Goal: Task Accomplishment & Management: Manage account settings

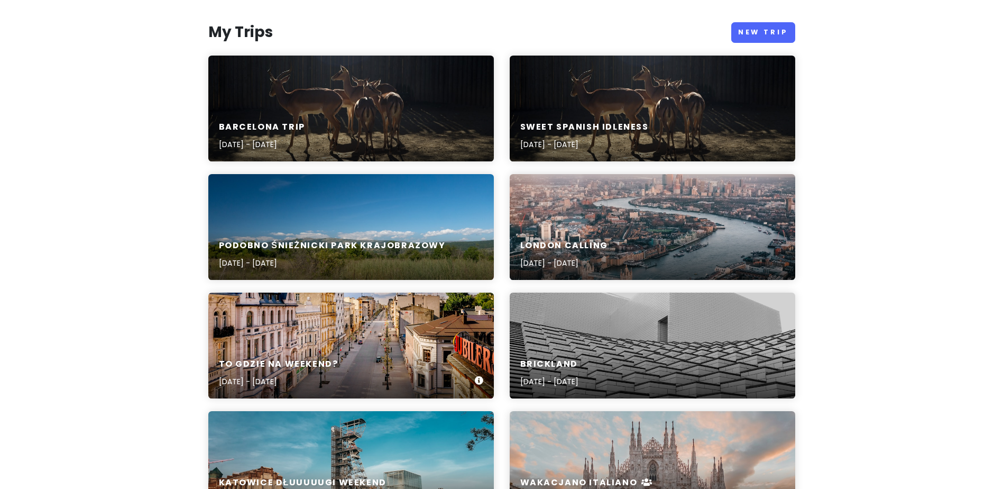
scroll to position [106, 0]
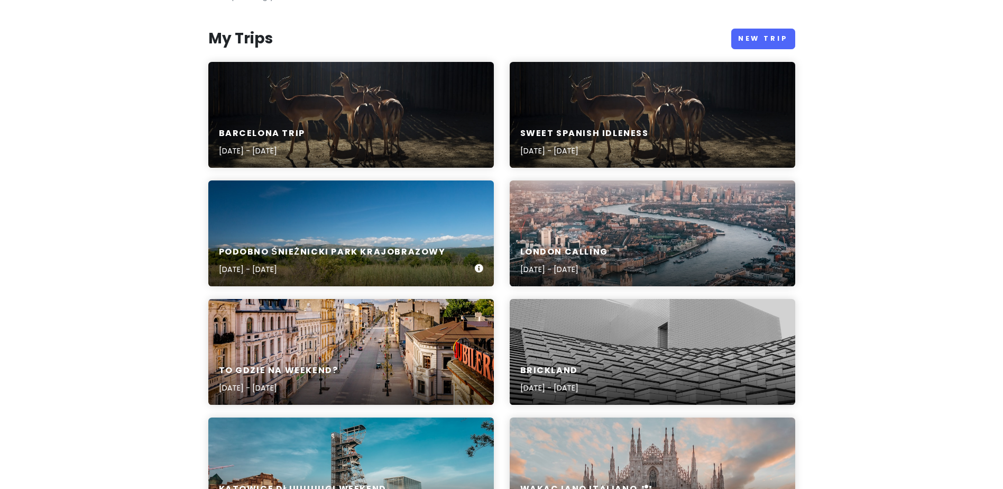
click at [332, 252] on h6 "Podobno Śnieżnicki Park Krajobrazowy" at bounding box center [332, 251] width 227 height 11
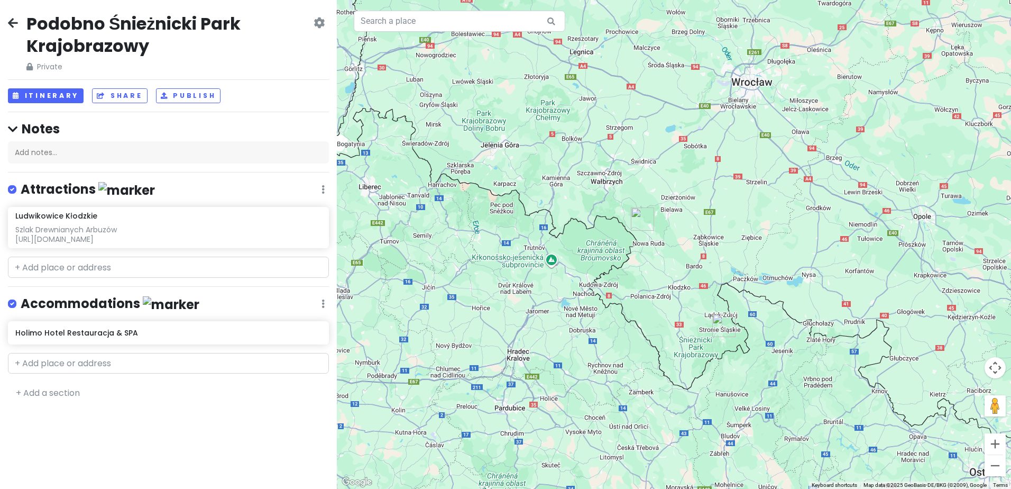
click at [324, 20] on icon at bounding box center [319, 23] width 11 height 8
click at [293, 100] on link "Delete Trip" at bounding box center [283, 105] width 100 height 25
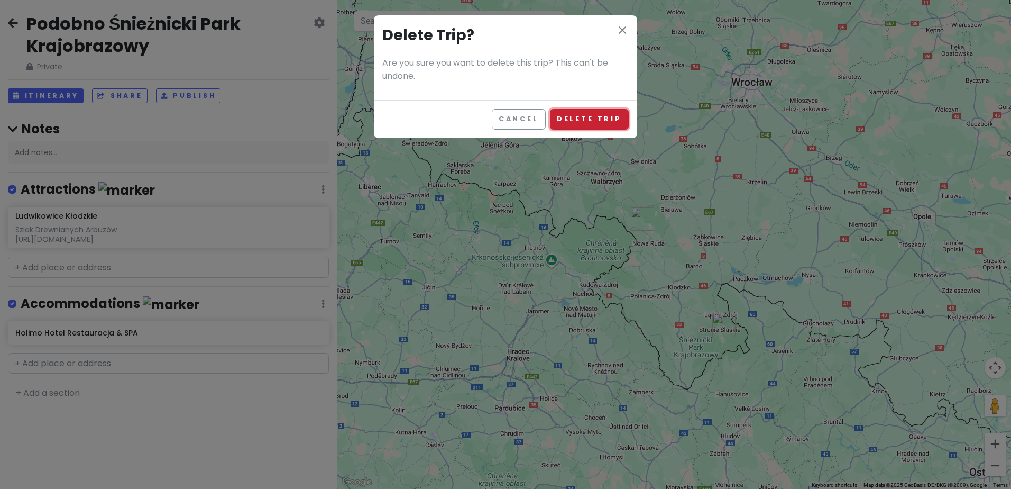
click at [602, 117] on button "Delete Trip" at bounding box center [589, 119] width 79 height 21
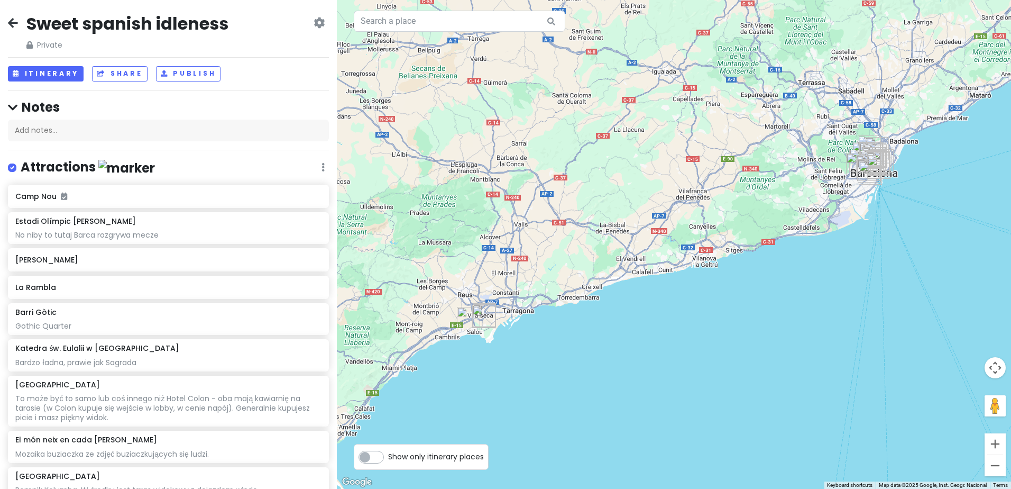
click at [314, 25] on icon at bounding box center [319, 23] width 11 height 8
click at [300, 49] on link "Change Dates" at bounding box center [283, 54] width 100 height 25
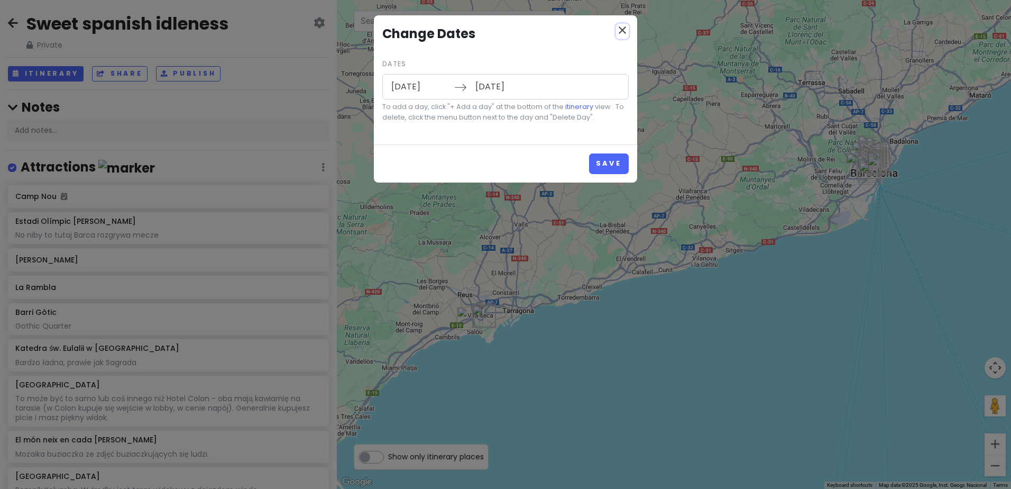
click at [621, 34] on icon "close" at bounding box center [622, 30] width 13 height 13
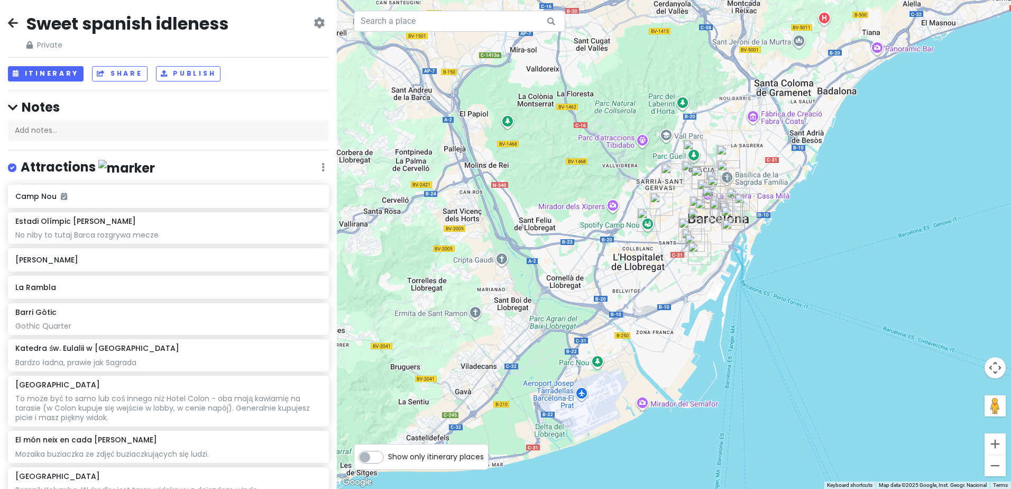
drag, startPoint x: 929, startPoint y: 245, endPoint x: 708, endPoint y: 269, distance: 222.4
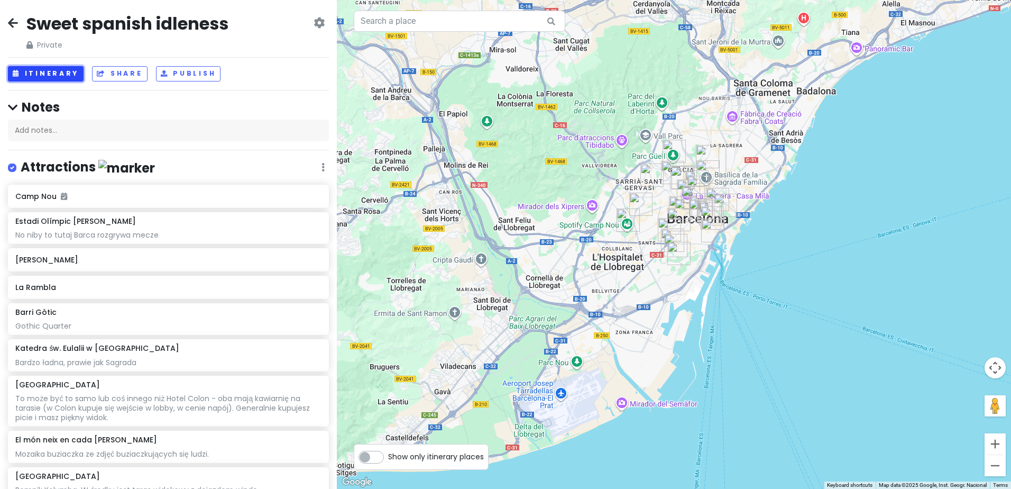
click at [60, 71] on button "Itinerary" at bounding box center [46, 73] width 76 height 15
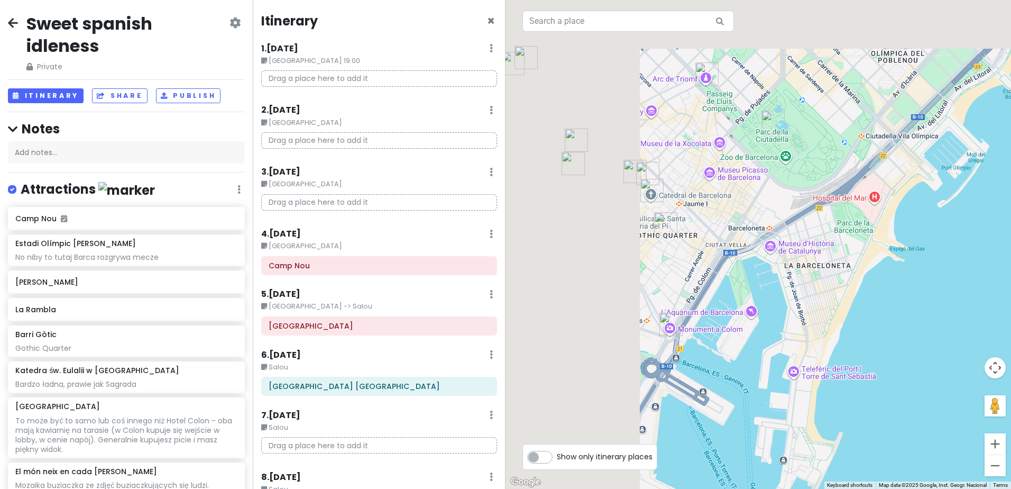
drag, startPoint x: 600, startPoint y: 155, endPoint x: 836, endPoint y: 267, distance: 260.7
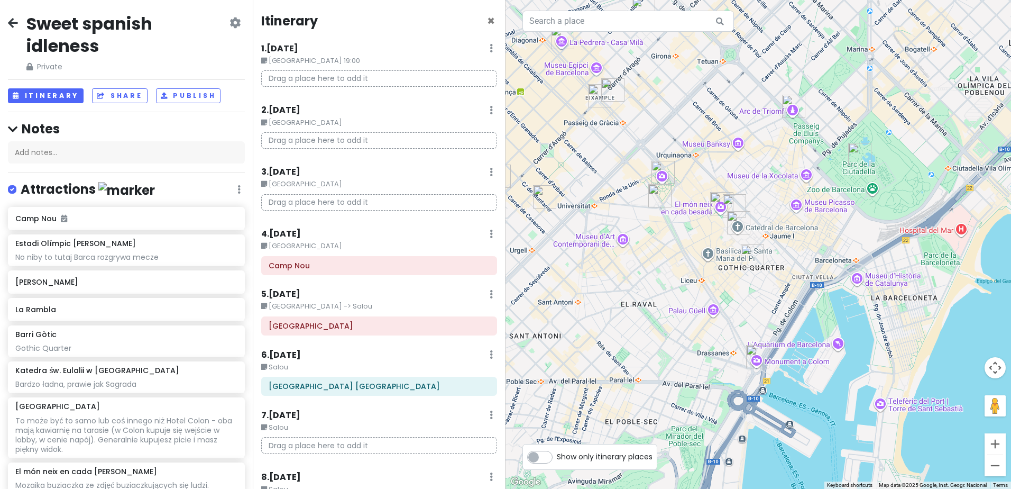
click at [756, 352] on img "Columbus Monument" at bounding box center [758, 357] width 32 height 32
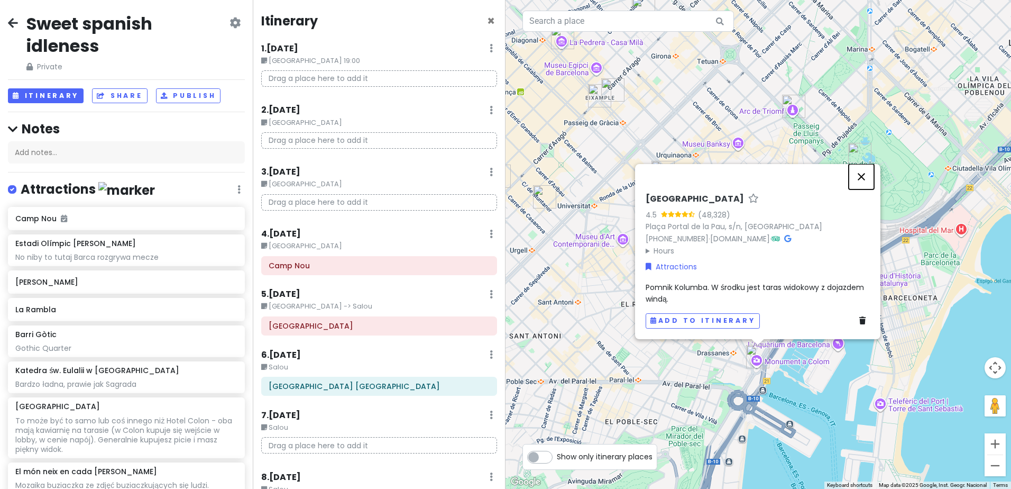
click at [864, 164] on button "Close" at bounding box center [861, 176] width 25 height 25
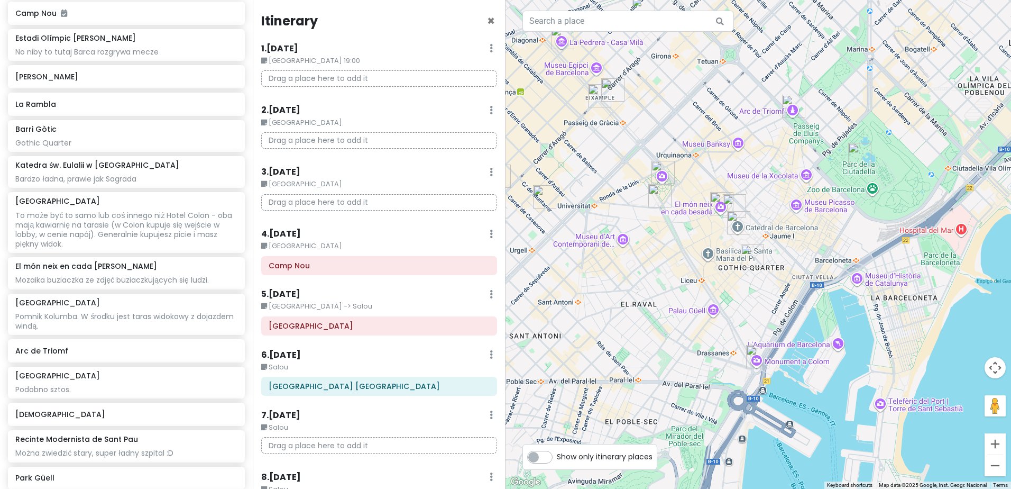
scroll to position [212, 0]
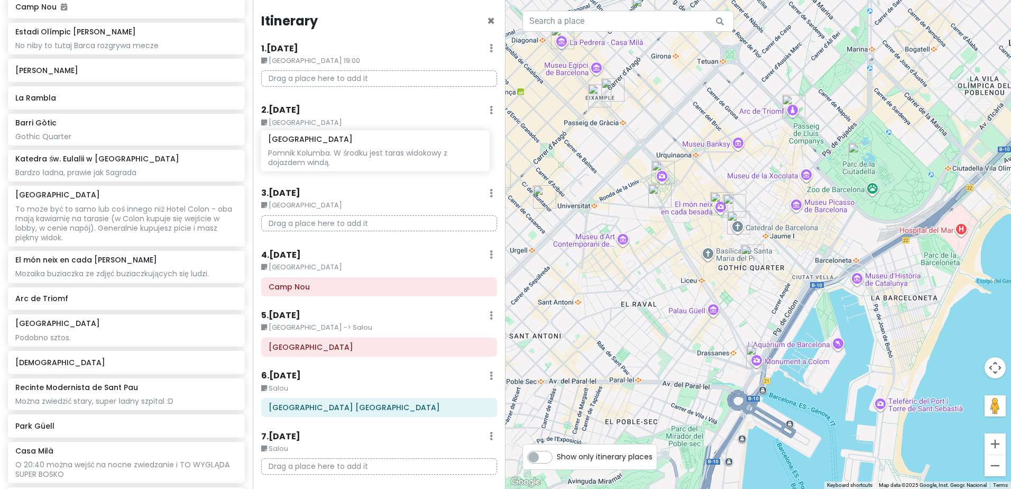
drag, startPoint x: 99, startPoint y: 306, endPoint x: 352, endPoint y: 150, distance: 297.1
click at [352, 150] on div "Sweet spanish idleness Private Change Dates Make a Copy Delete Trip Give Feedba…" at bounding box center [505, 244] width 1011 height 489
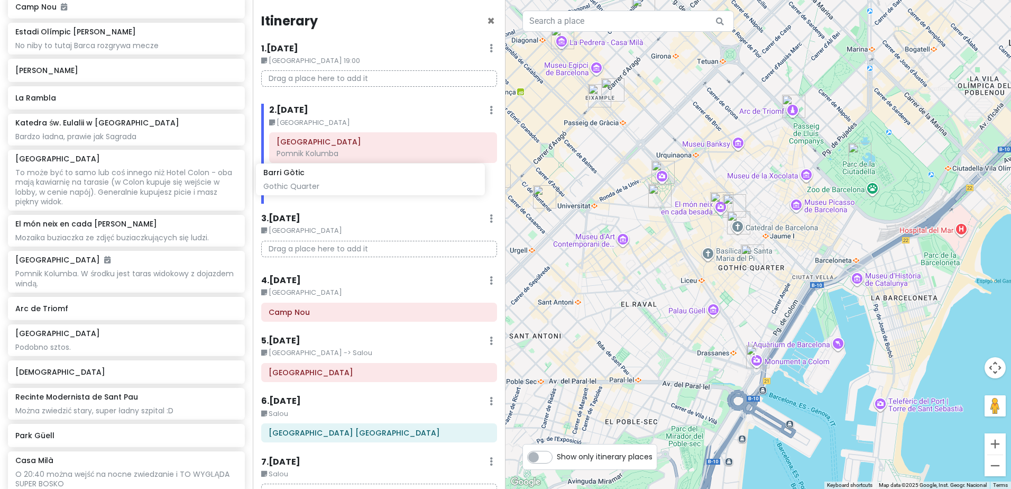
drag, startPoint x: 113, startPoint y: 132, endPoint x: 362, endPoint y: 182, distance: 254.7
click at [362, 182] on div "Sweet spanish idleness Private Change Dates Make a Copy Delete Trip Give Feedba…" at bounding box center [505, 244] width 1011 height 489
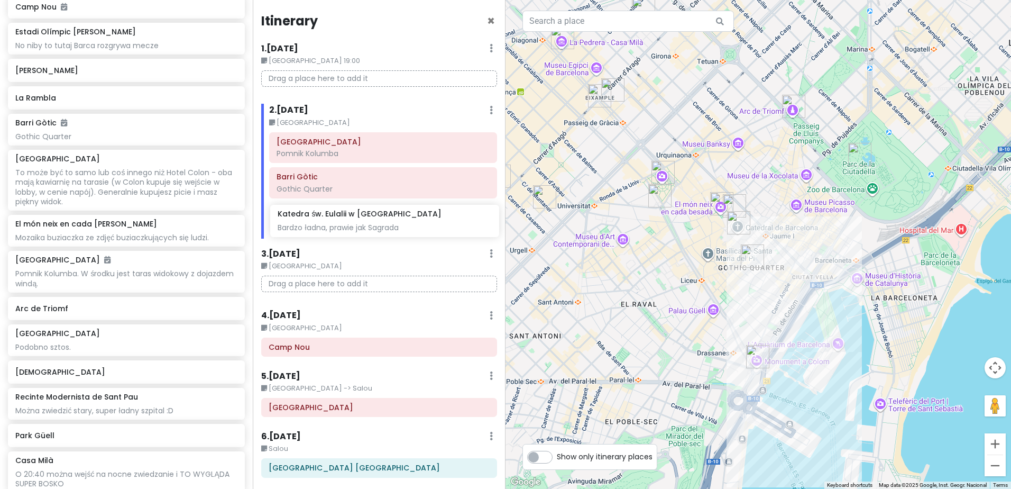
drag, startPoint x: 113, startPoint y: 170, endPoint x: 373, endPoint y: 226, distance: 266.2
click at [373, 226] on div "Sweet spanish idleness Private Change Dates Make a Copy Delete Trip Give Feedba…" at bounding box center [505, 244] width 1011 height 489
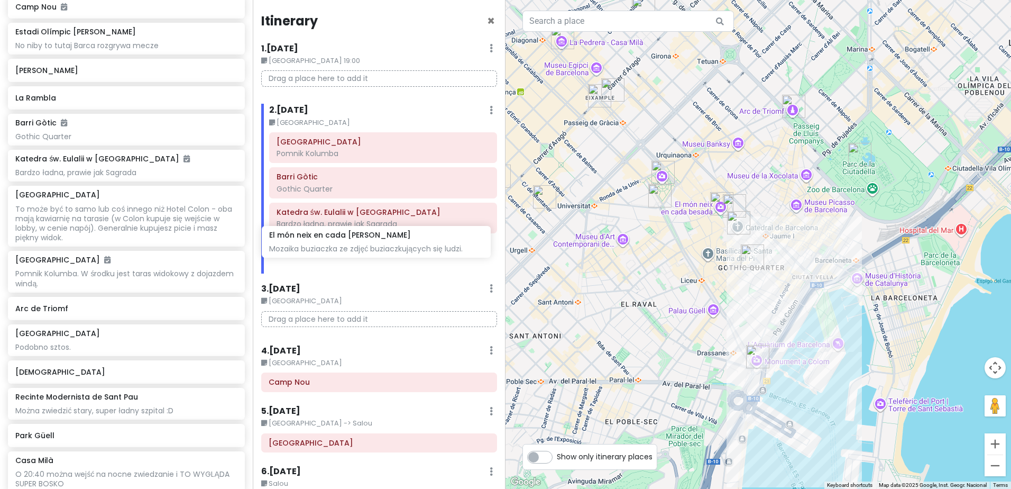
drag, startPoint x: 95, startPoint y: 265, endPoint x: 349, endPoint y: 241, distance: 255.1
click at [349, 241] on div "Sweet spanish idleness Private Change Dates Make a Copy Delete Trip Give Feedba…" at bounding box center [505, 244] width 1011 height 489
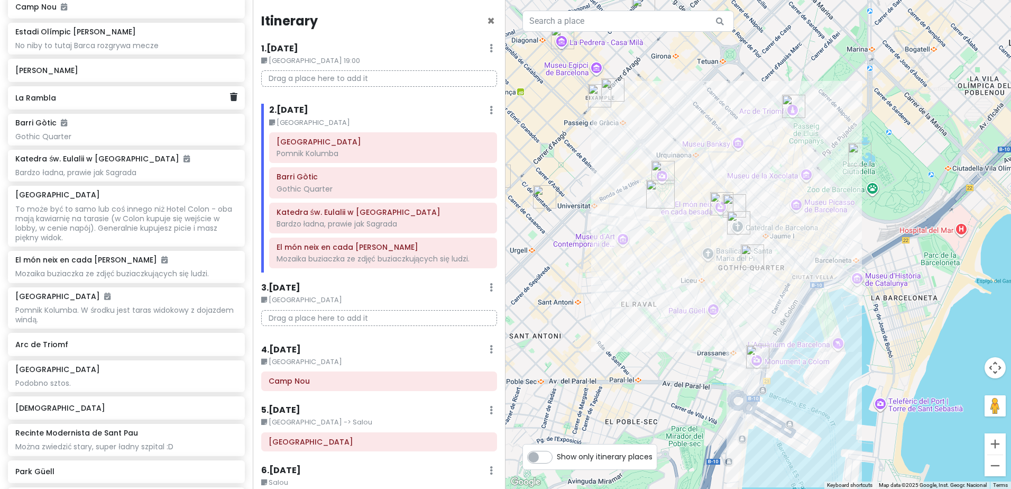
scroll to position [209, 0]
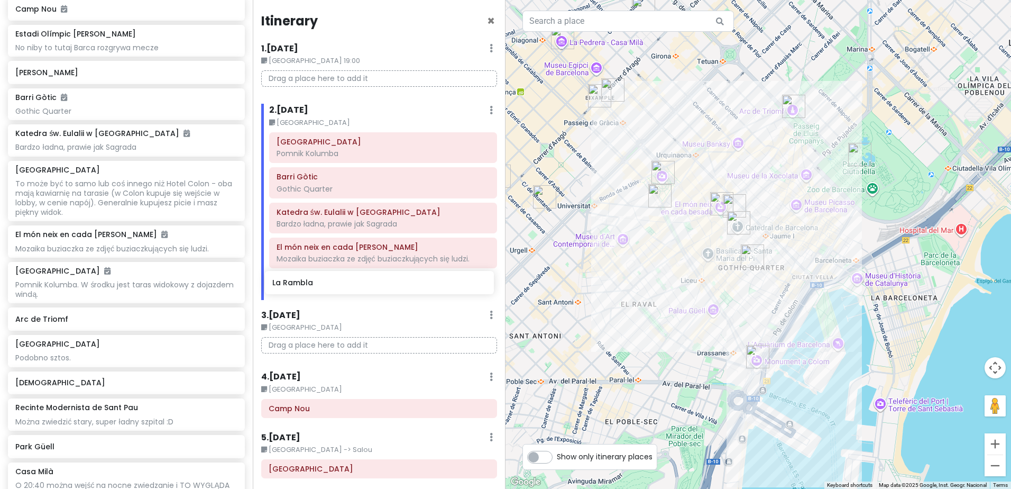
drag, startPoint x: 98, startPoint y: 98, endPoint x: 353, endPoint y: 281, distance: 314.3
click at [353, 281] on div "Sweet spanish idleness Private Change Dates Make a Copy Delete Trip Give Feedba…" at bounding box center [505, 244] width 1011 height 489
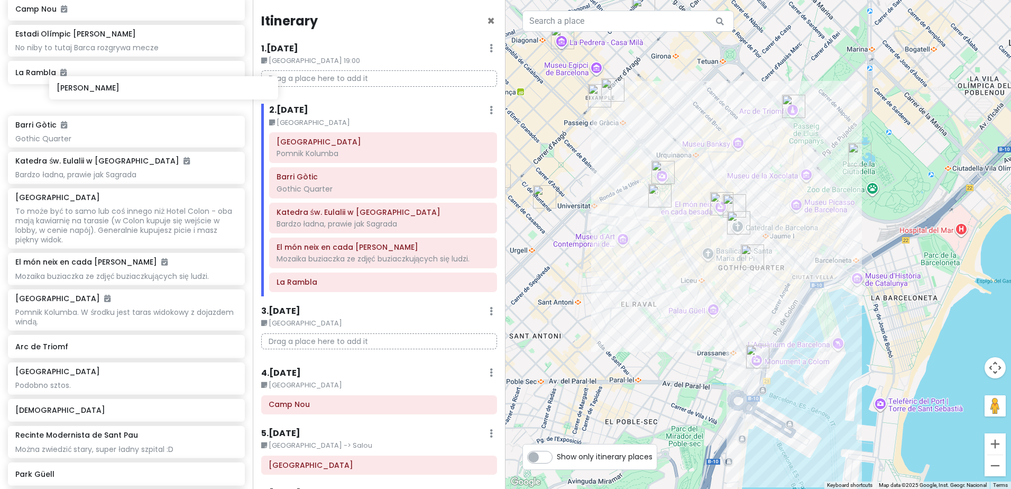
scroll to position [207, 0]
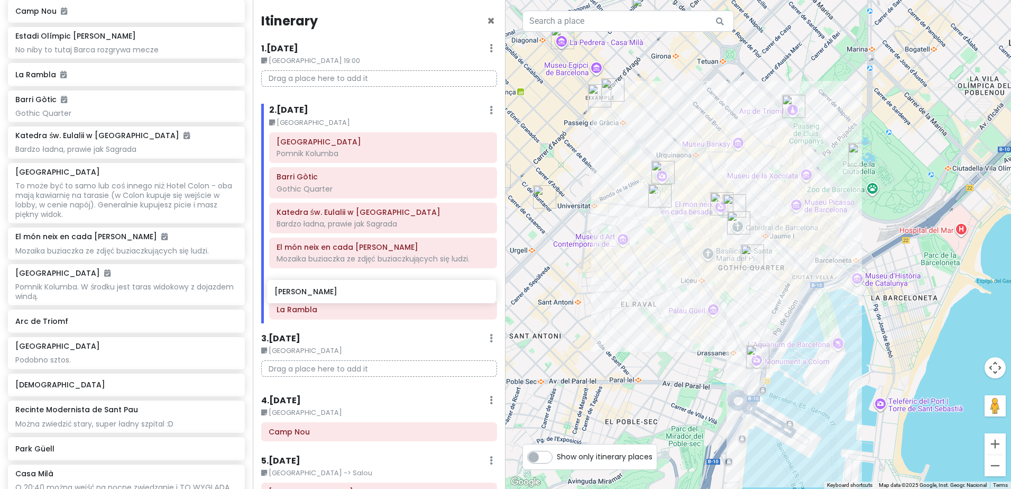
drag, startPoint x: 79, startPoint y: 77, endPoint x: 340, endPoint y: 297, distance: 340.8
click at [340, 297] on div "Sweet spanish idleness Private Change Dates Make a Copy Delete Trip Give Feedba…" at bounding box center [505, 244] width 1011 height 489
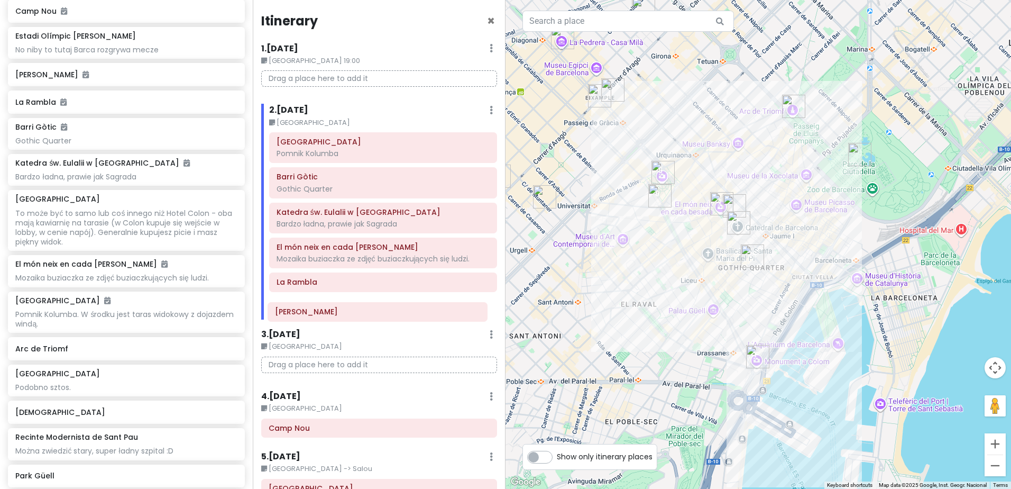
drag, startPoint x: 335, startPoint y: 287, endPoint x: 345, endPoint y: 303, distance: 18.1
click at [334, 317] on div "[GEOGRAPHIC_DATA] Pomnik Kolumba Barri Gòtic Gothic Quarter Katedra św. Eulalii…" at bounding box center [383, 225] width 244 height 187
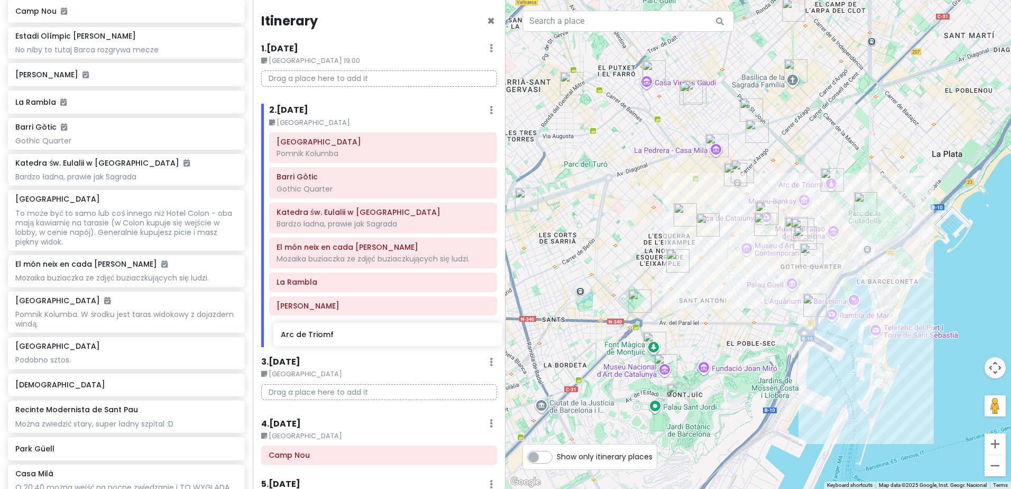
drag, startPoint x: 105, startPoint y: 346, endPoint x: 370, endPoint y: 332, distance: 265.4
click at [370, 332] on div "Sweet spanish idleness Private Change Dates Make a Copy Delete Trip Give Feedba…" at bounding box center [505, 244] width 1011 height 489
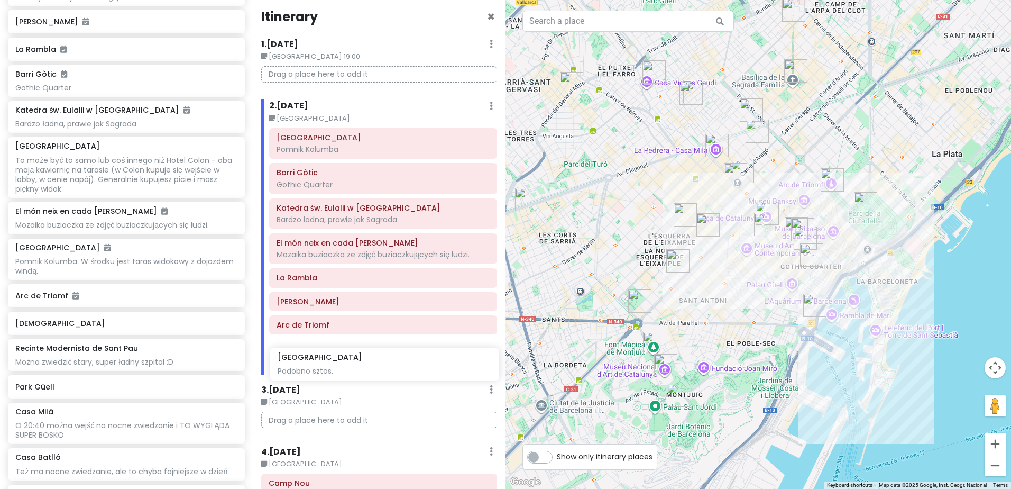
scroll to position [4, 0]
drag, startPoint x: 89, startPoint y: 331, endPoint x: 350, endPoint y: 364, distance: 263.0
click at [351, 365] on div "Sweet spanish idleness Private Change Dates Make a Copy Delete Trip Give Feedba…" at bounding box center [505, 244] width 1011 height 489
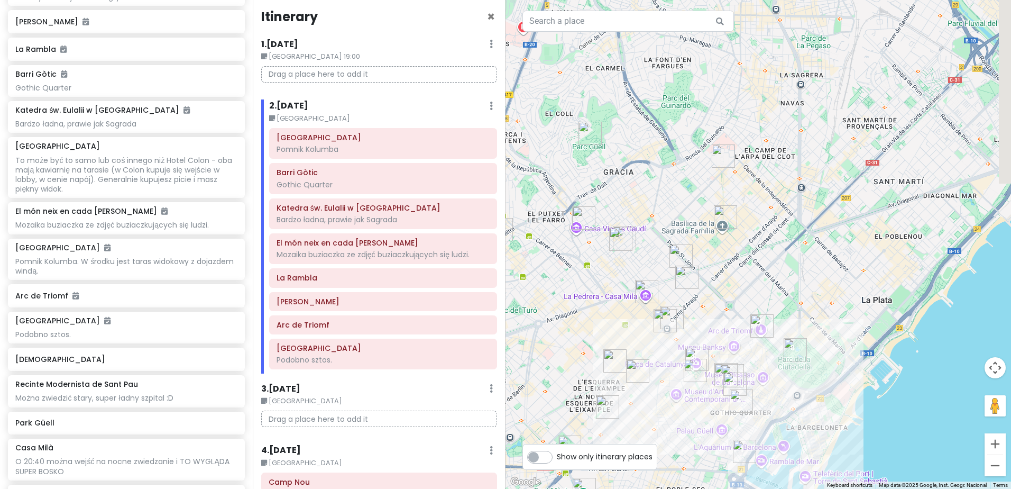
drag, startPoint x: 844, startPoint y: 108, endPoint x: 734, endPoint y: 217, distance: 154.8
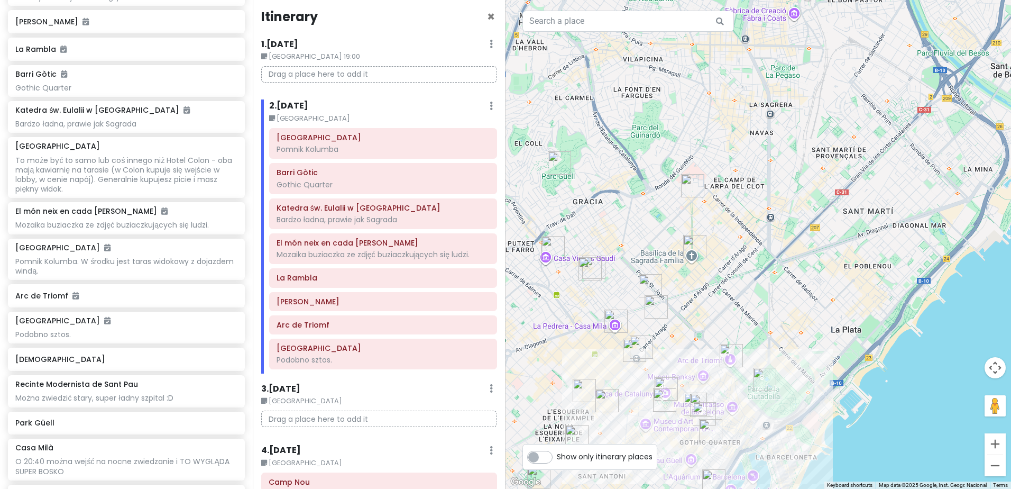
click at [694, 189] on img "Recinte Modernista de Sant Pau" at bounding box center [693, 186] width 32 height 32
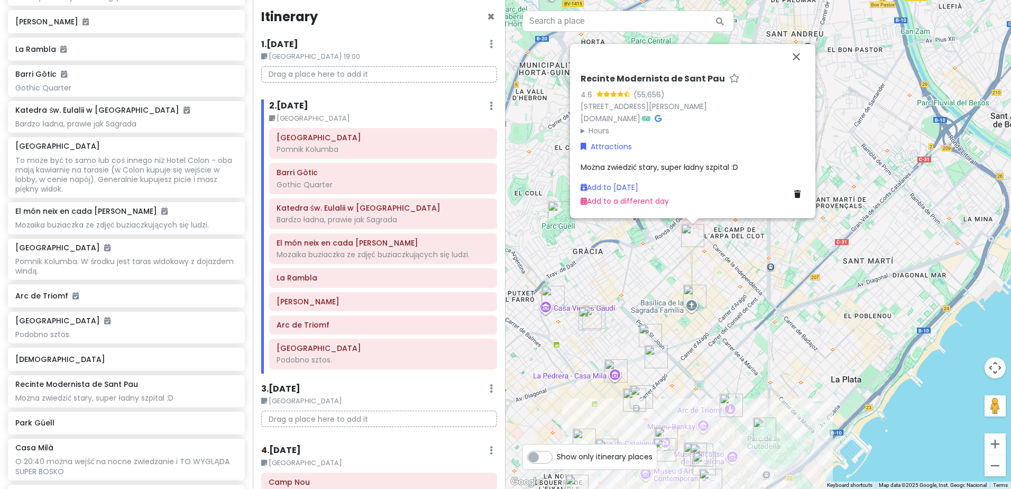
click at [553, 211] on img "Park Güell" at bounding box center [560, 213] width 32 height 32
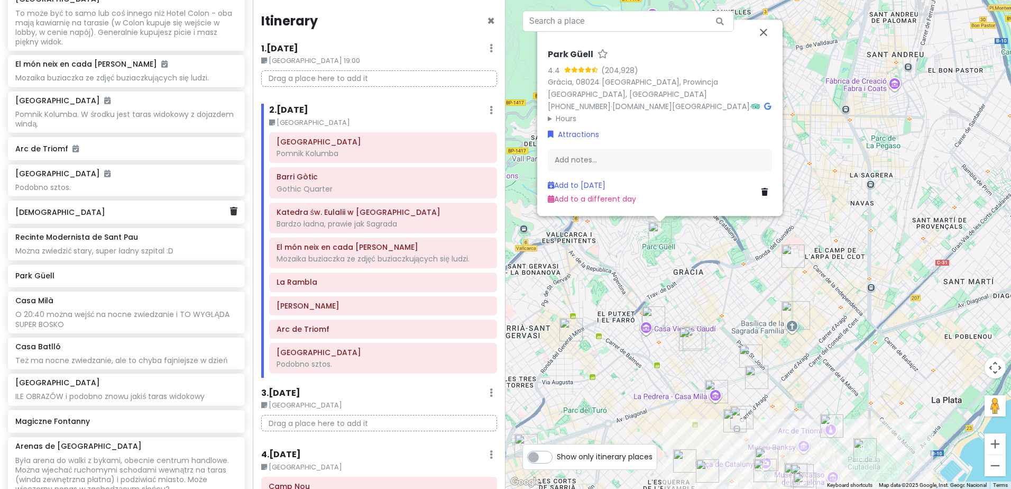
scroll to position [419, 0]
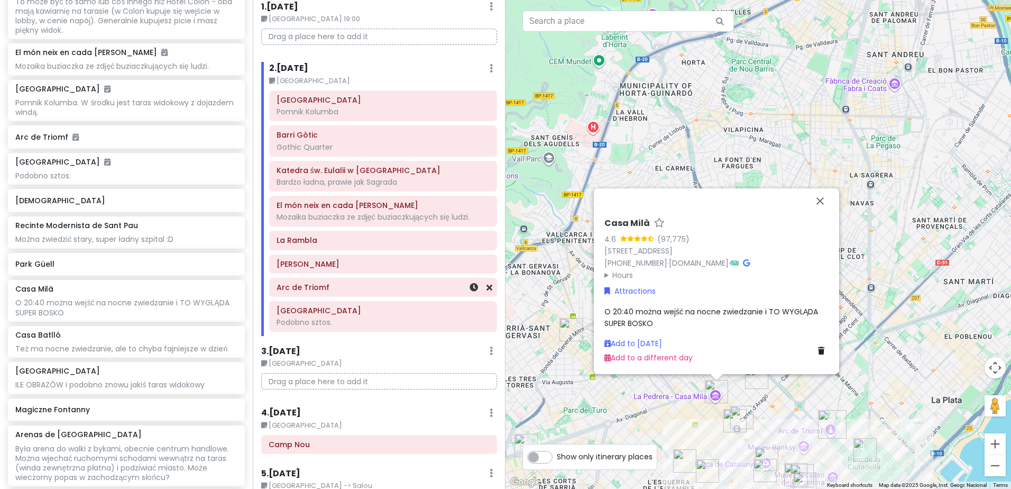
scroll to position [159, 0]
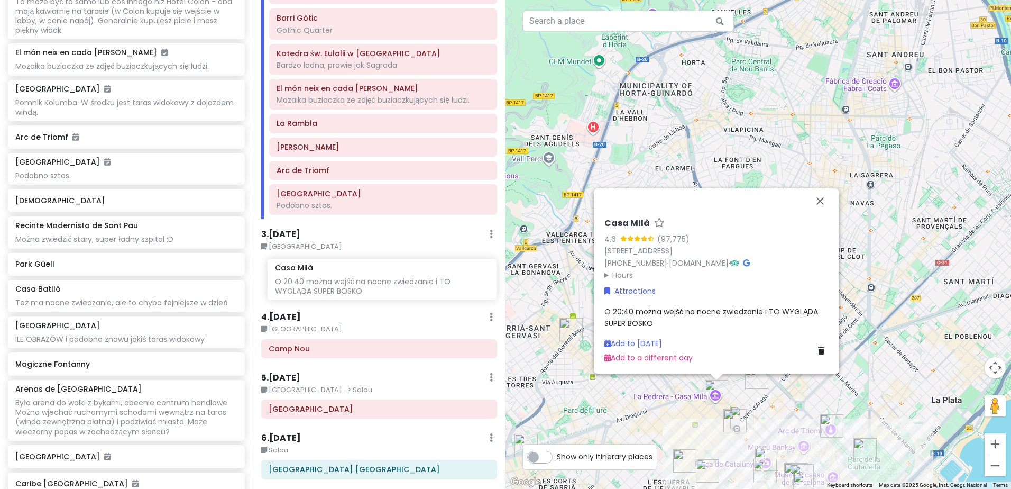
drag, startPoint x: 61, startPoint y: 301, endPoint x: 319, endPoint y: 280, distance: 258.9
click at [320, 280] on div "Sweet spanish idleness Private Change Dates Make a Copy Delete Trip Give Feedba…" at bounding box center [505, 244] width 1011 height 489
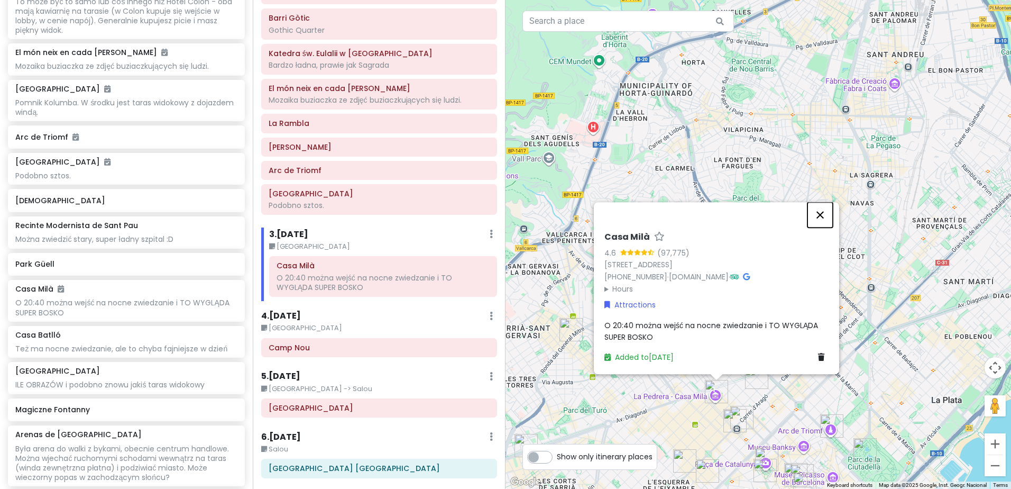
click at [819, 213] on button "Close" at bounding box center [820, 214] width 25 height 25
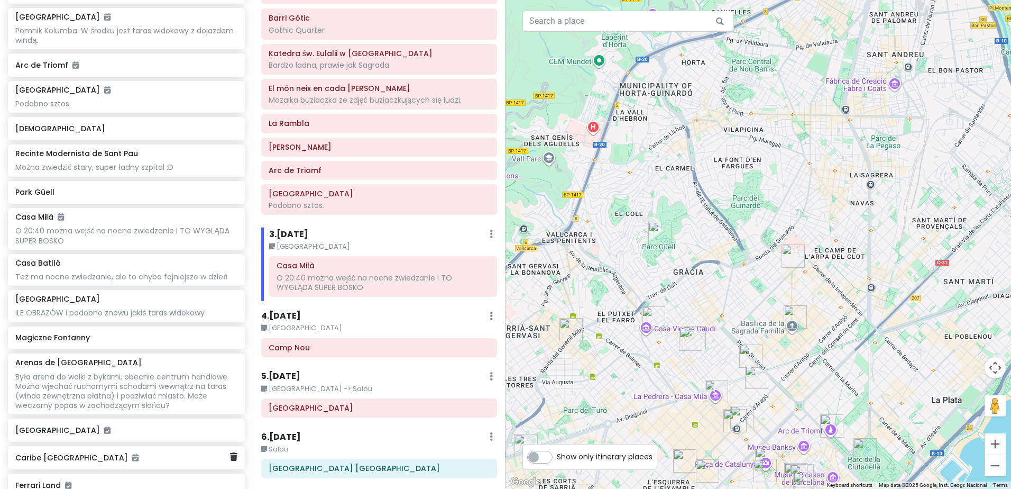
scroll to position [472, 0]
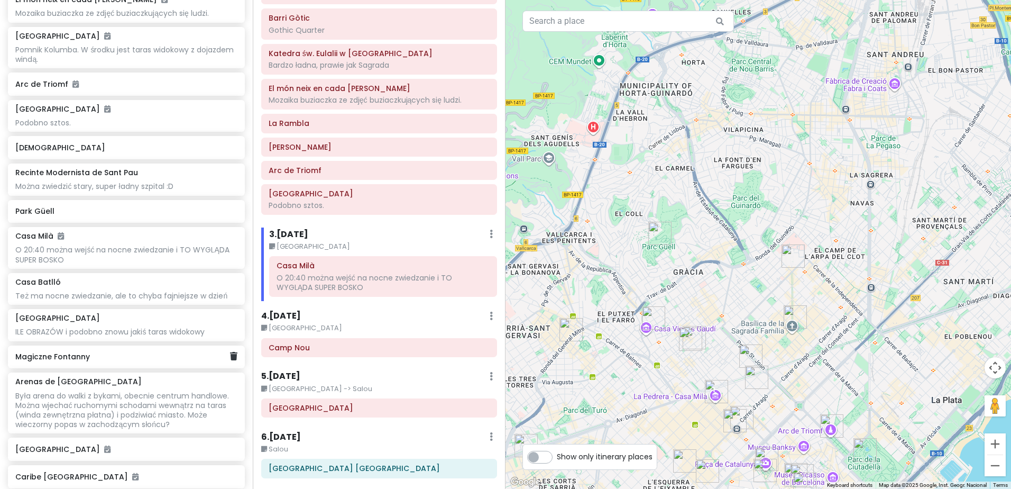
click at [92, 357] on h6 "Magiczne Fontanny" at bounding box center [122, 357] width 214 height 10
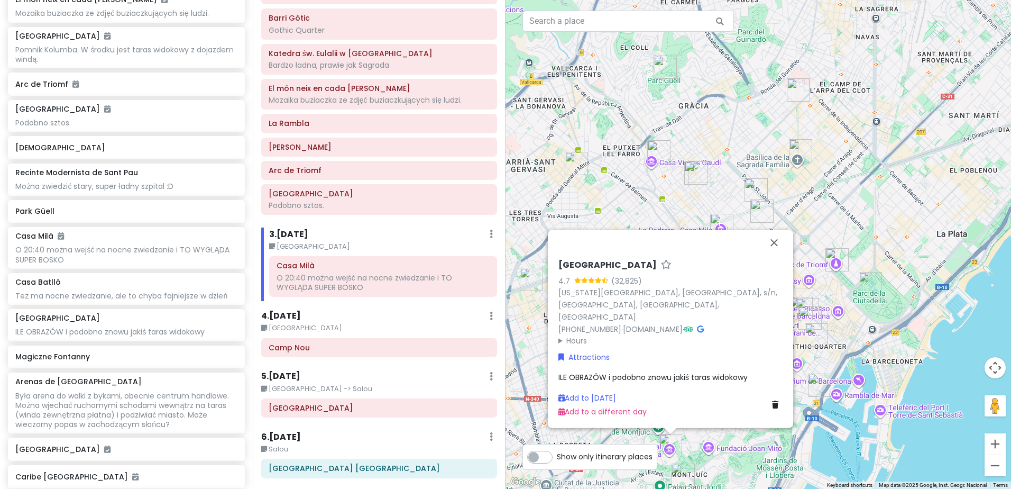
drag, startPoint x: 560, startPoint y: 274, endPoint x: 709, endPoint y: 272, distance: 149.7
click at [709, 272] on div "[GEOGRAPHIC_DATA] 4.7 (32,825) [US_STATE][GEOGRAPHIC_DATA], [GEOGRAPHIC_DATA], …" at bounding box center [670, 338] width 233 height 166
drag, startPoint x: 709, startPoint y: 272, endPoint x: 703, endPoint y: 275, distance: 6.2
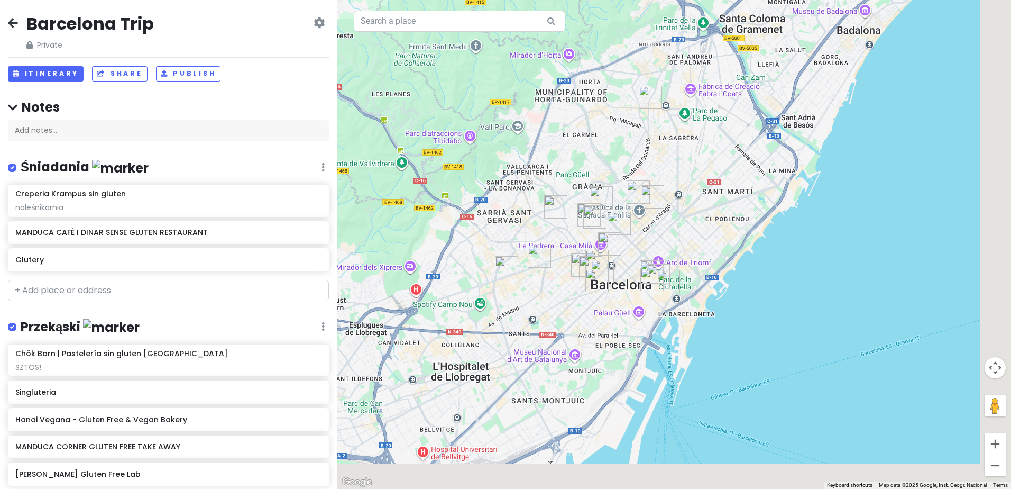
drag, startPoint x: 855, startPoint y: 317, endPoint x: 588, endPoint y: 144, distance: 318.4
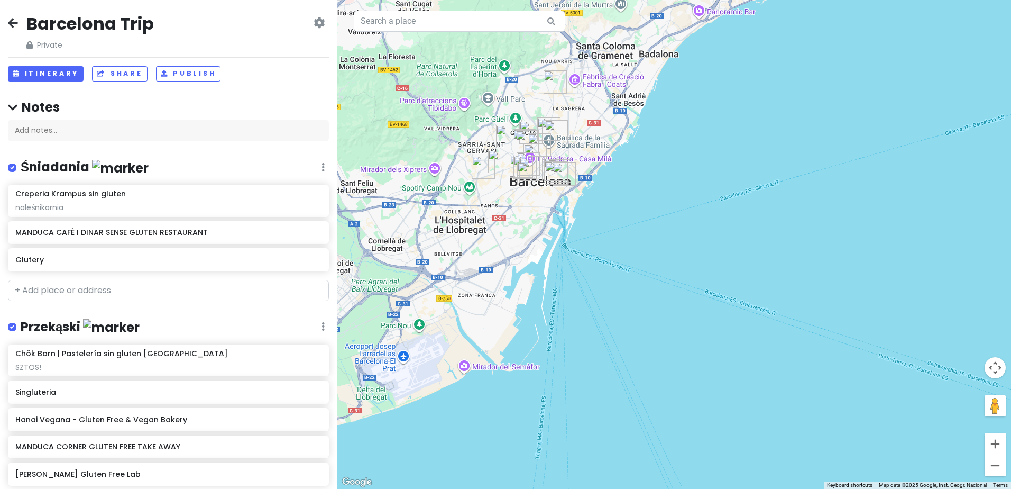
drag, startPoint x: 524, startPoint y: 203, endPoint x: 553, endPoint y: 219, distance: 33.9
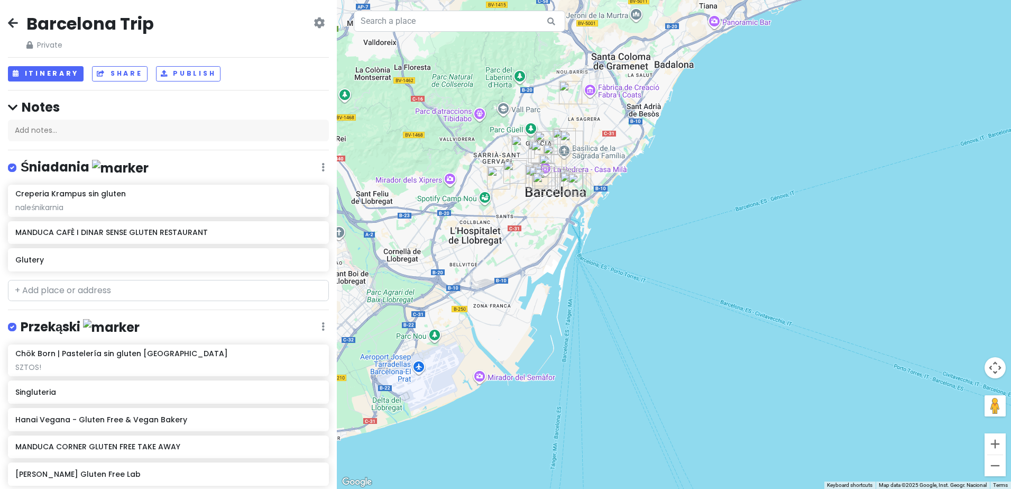
click at [316, 26] on icon at bounding box center [319, 23] width 11 height 8
click at [295, 51] on link "Change Dates" at bounding box center [283, 54] width 100 height 25
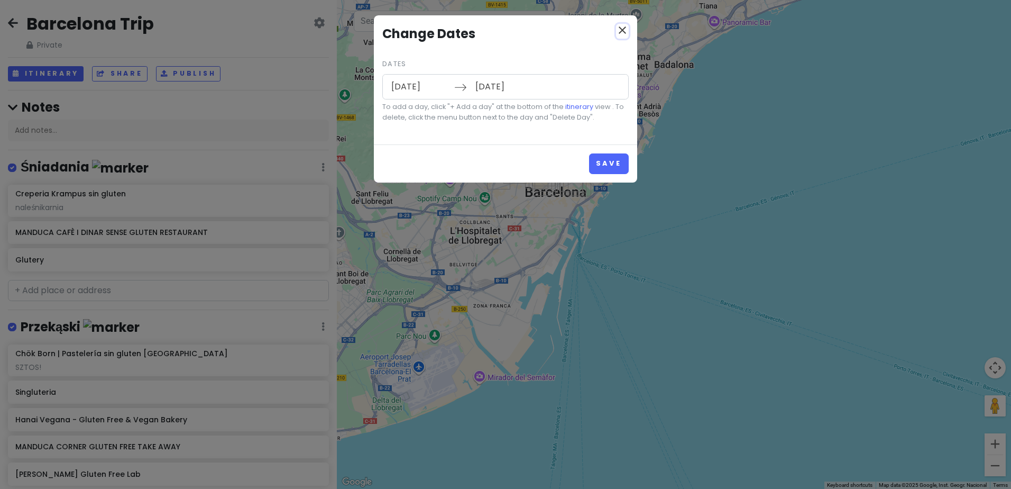
click at [623, 31] on icon "close" at bounding box center [622, 30] width 13 height 13
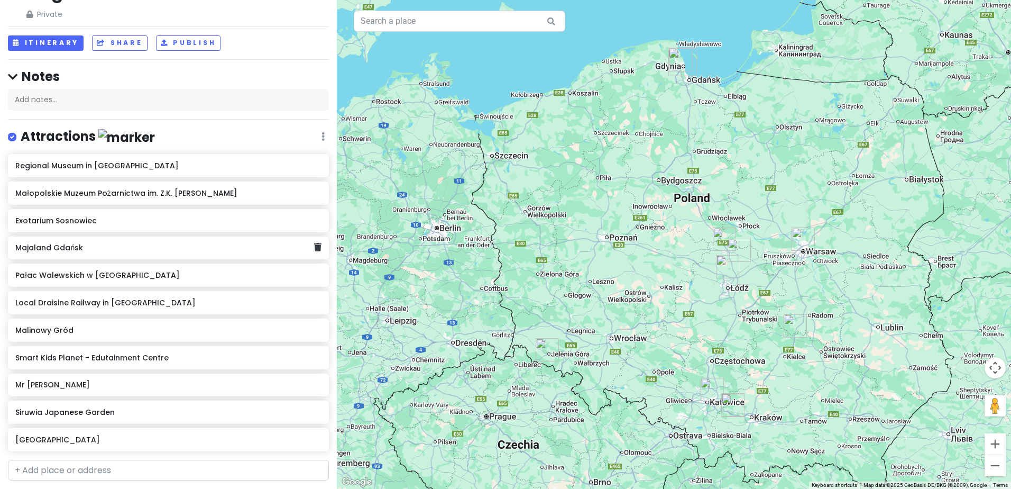
scroll to position [60, 0]
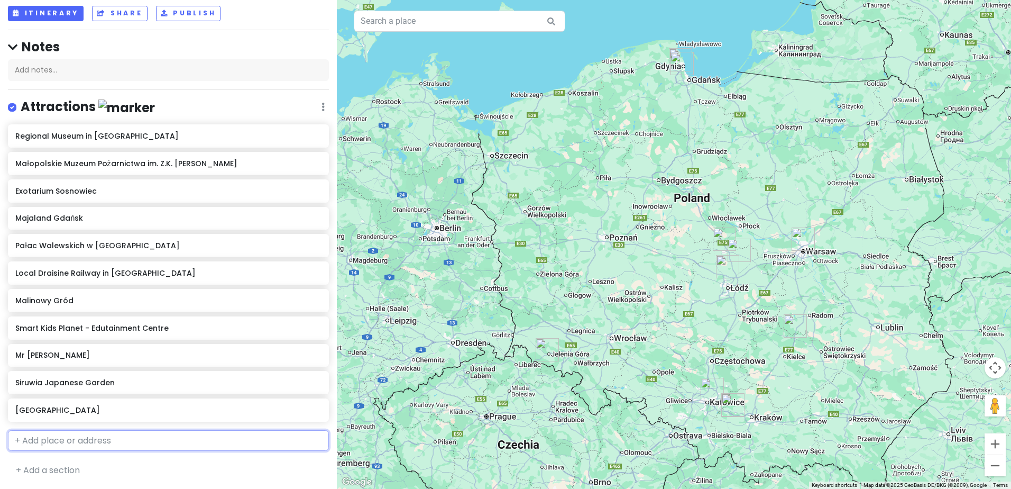
click at [134, 440] on input "text" at bounding box center [168, 440] width 321 height 21
type input "flyport"
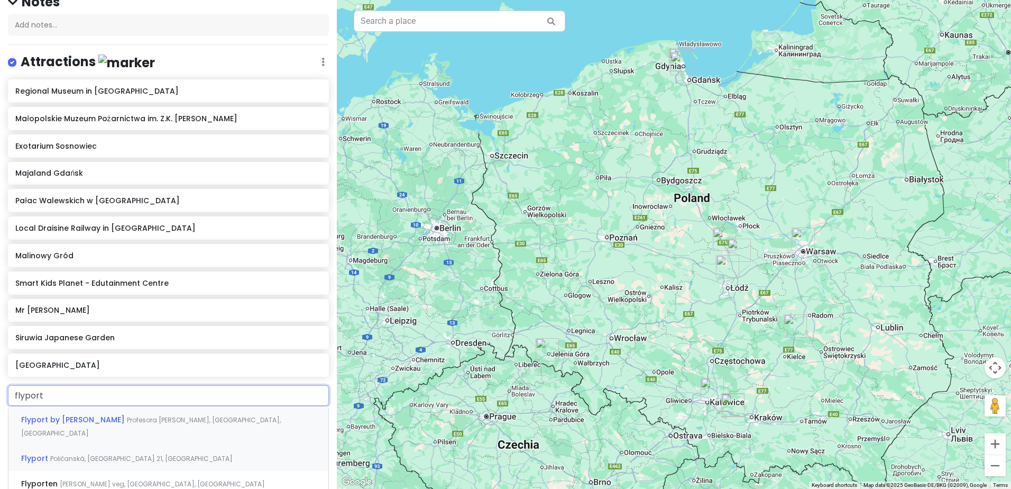
scroll to position [166, 0]
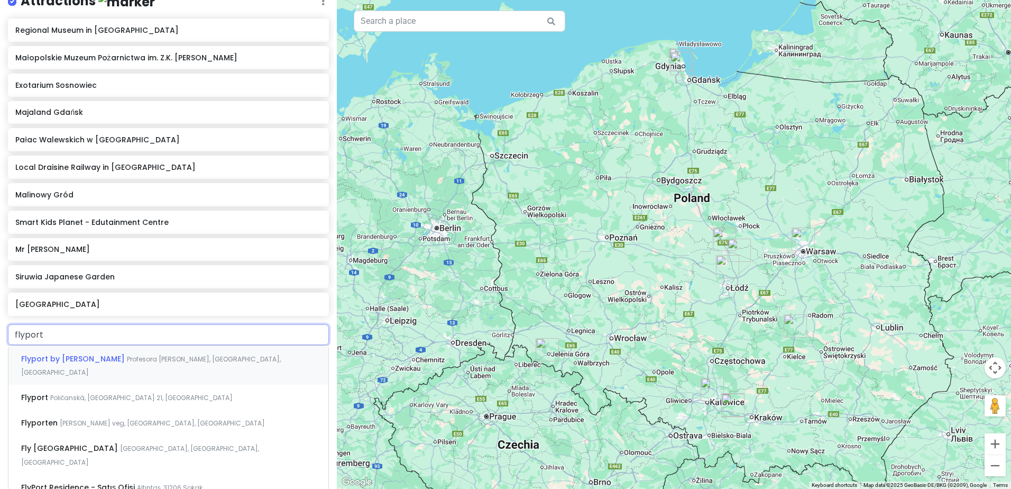
click at [162, 355] on span "Profesora Tadeusza Sołtyka, Radom, Poland" at bounding box center [151, 365] width 260 height 23
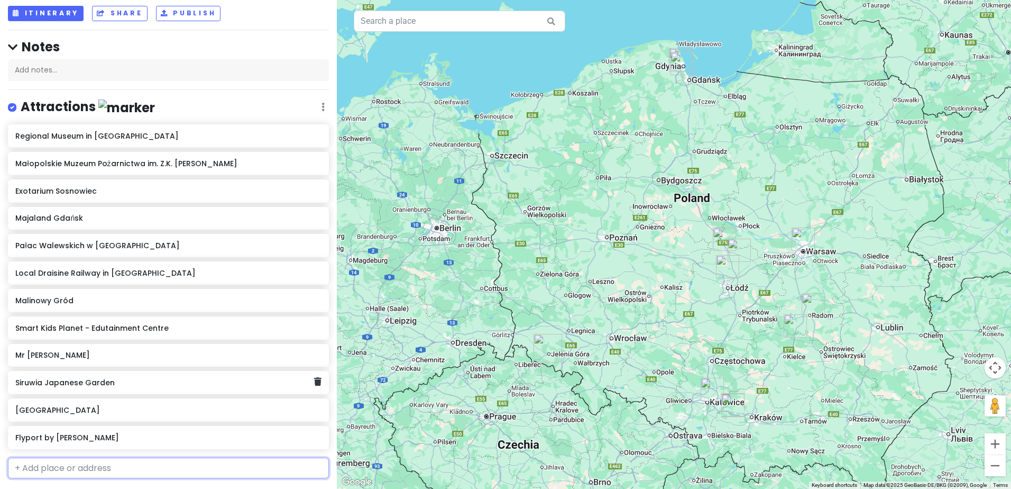
scroll to position [88, 0]
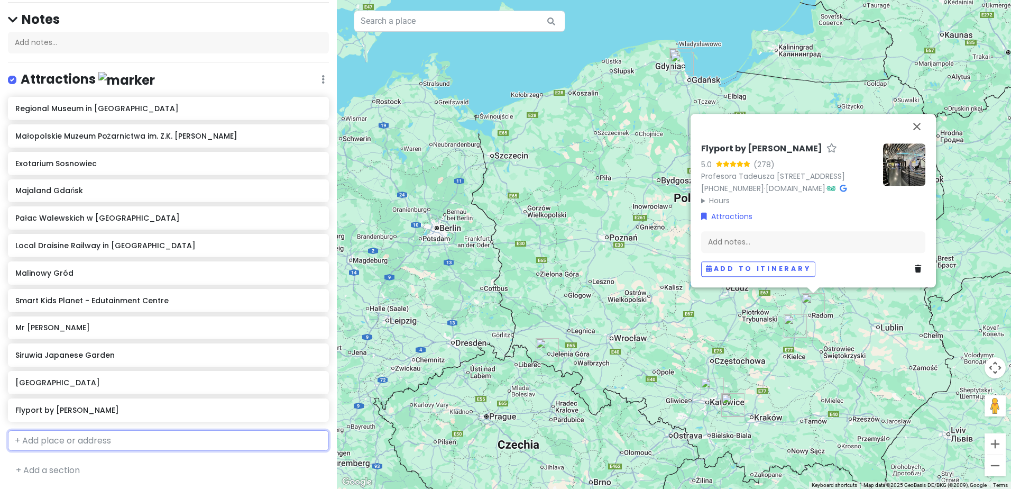
click at [83, 430] on input "text" at bounding box center [168, 440] width 321 height 21
type input "muzeum historii rad"
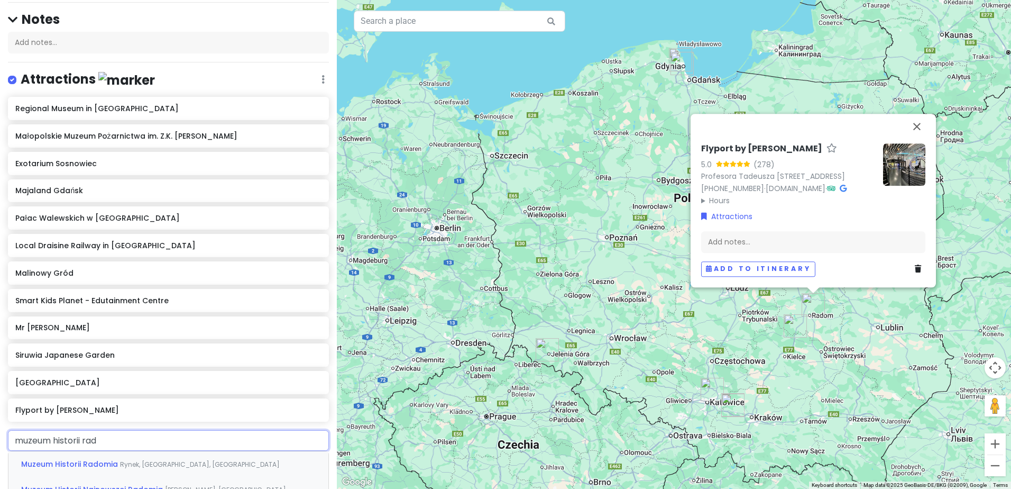
scroll to position [163, 0]
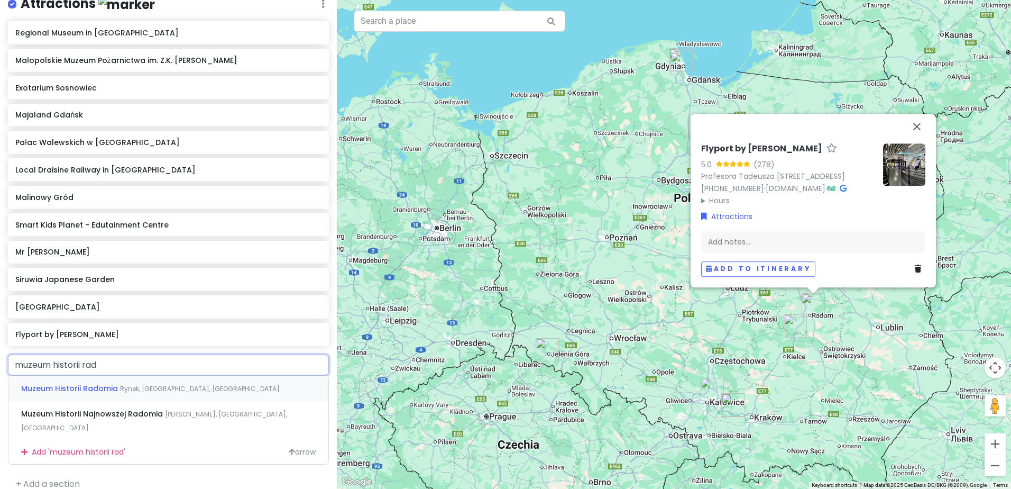
click at [173, 384] on span "Rynek, Radom, Poland" at bounding box center [200, 388] width 160 height 9
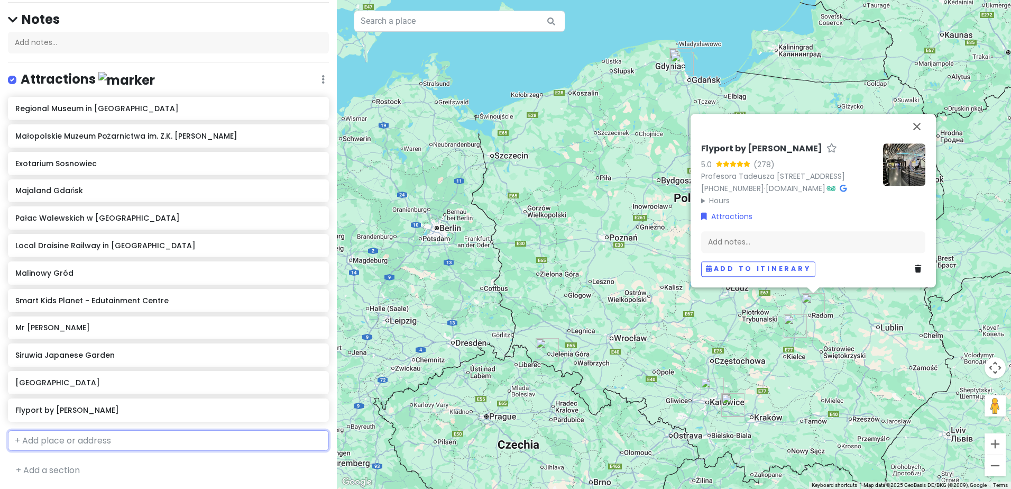
scroll to position [115, 0]
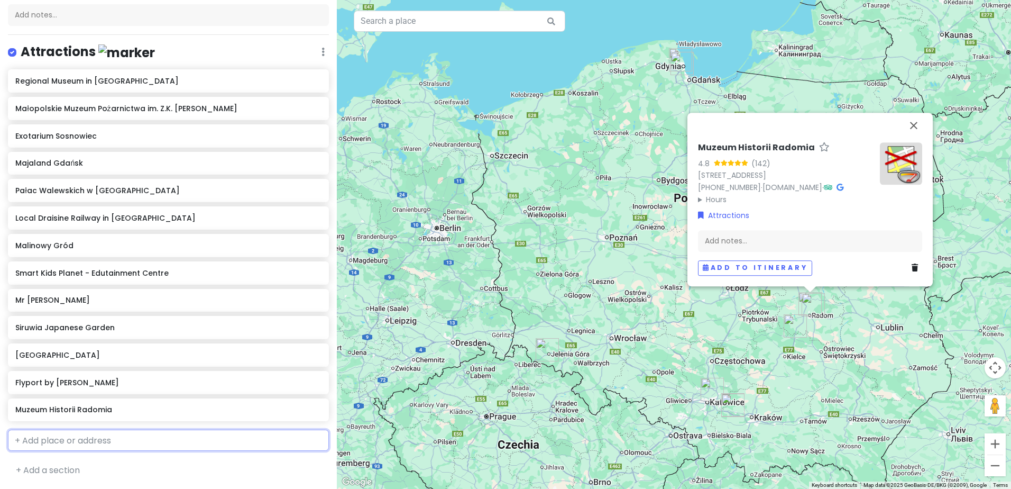
click at [117, 436] on input "text" at bounding box center [168, 439] width 321 height 21
type input "muzeum historii rad"
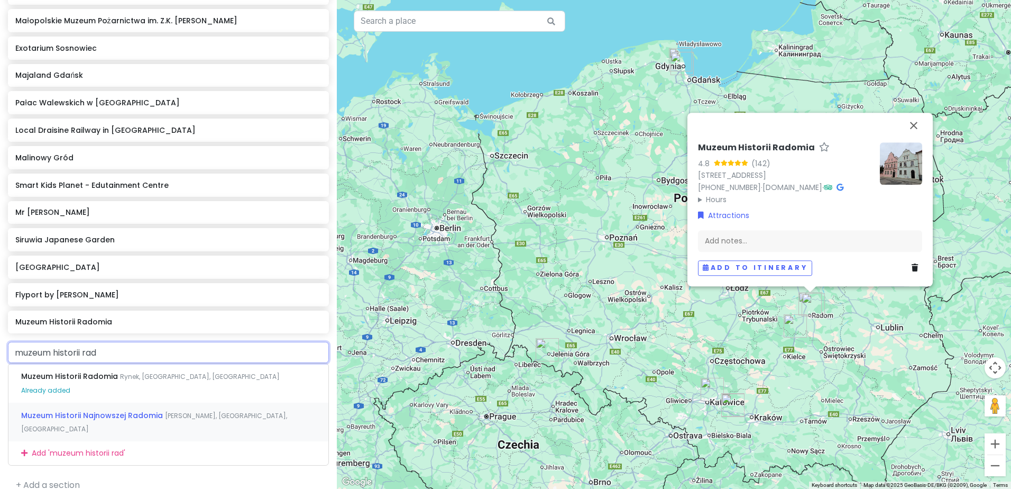
scroll to position [204, 0]
click at [120, 380] on span "Muzeum Historii Najnowszej Radomia" at bounding box center [70, 375] width 99 height 11
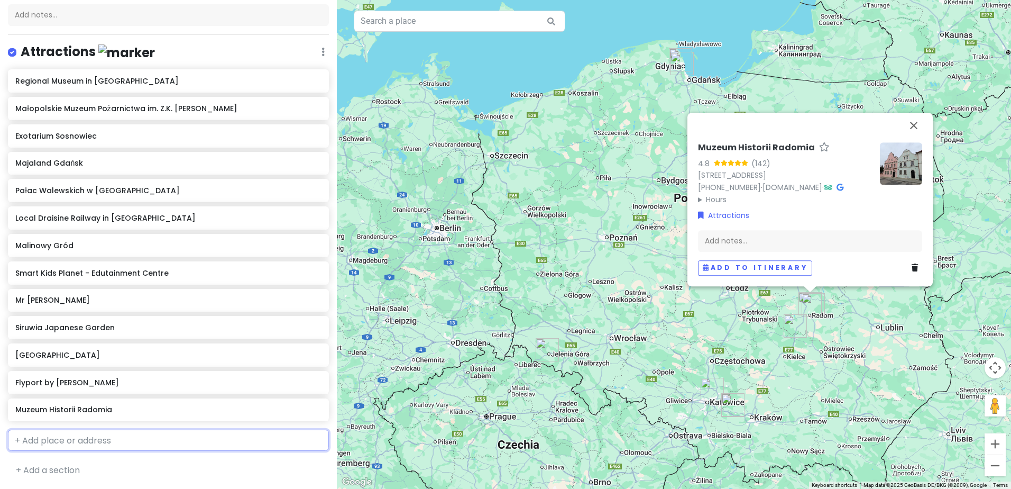
scroll to position [143, 0]
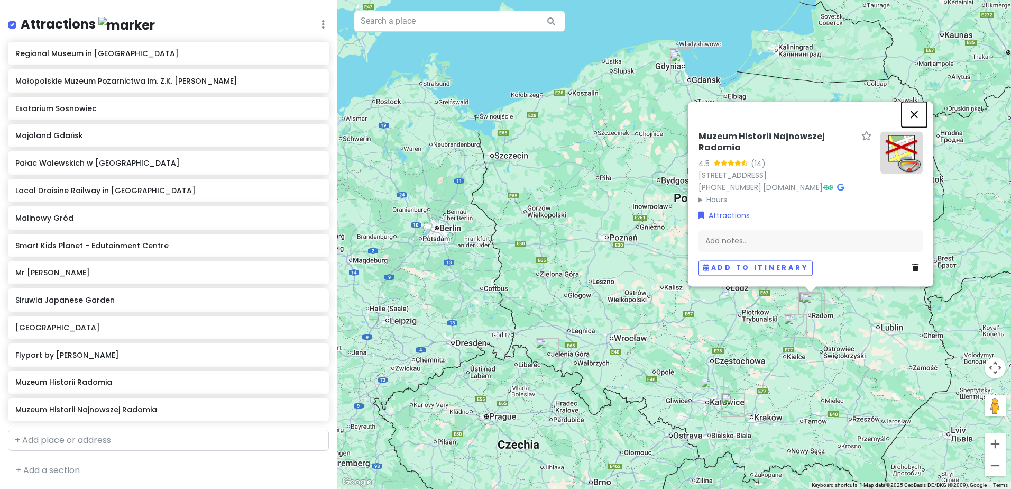
click at [917, 114] on button "Close" at bounding box center [914, 114] width 25 height 25
click at [917, 114] on div "Muzeum Historii Najnowszej Radomia 4.5 (14) Rwańska 2, 26-610 Radom, Poland +48…" at bounding box center [674, 244] width 674 height 489
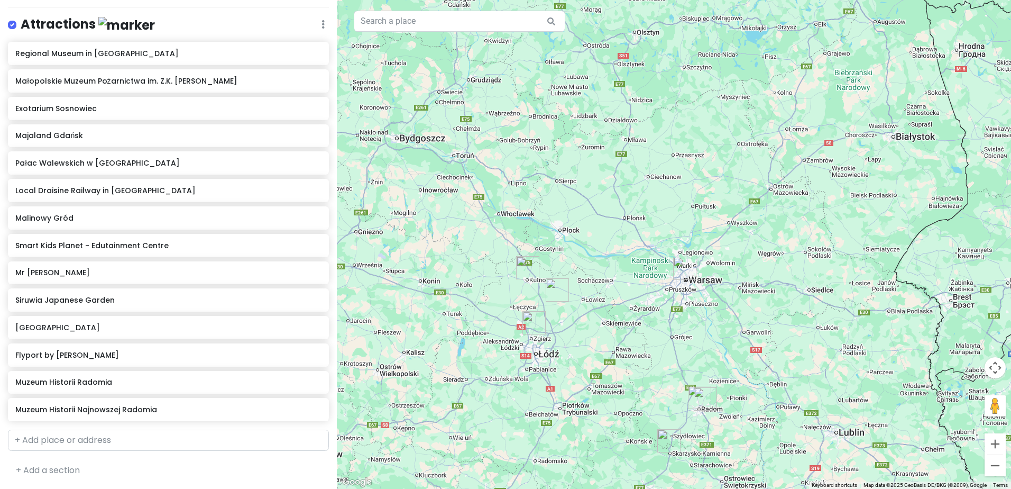
drag, startPoint x: 748, startPoint y: 397, endPoint x: 755, endPoint y: 227, distance: 169.9
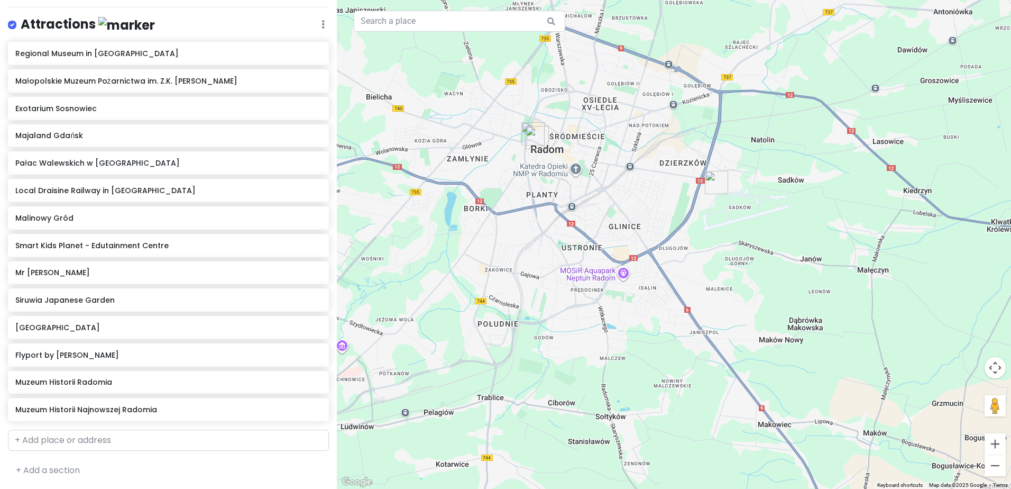
click at [718, 180] on img "Flyport by Baltona" at bounding box center [717, 183] width 32 height 32
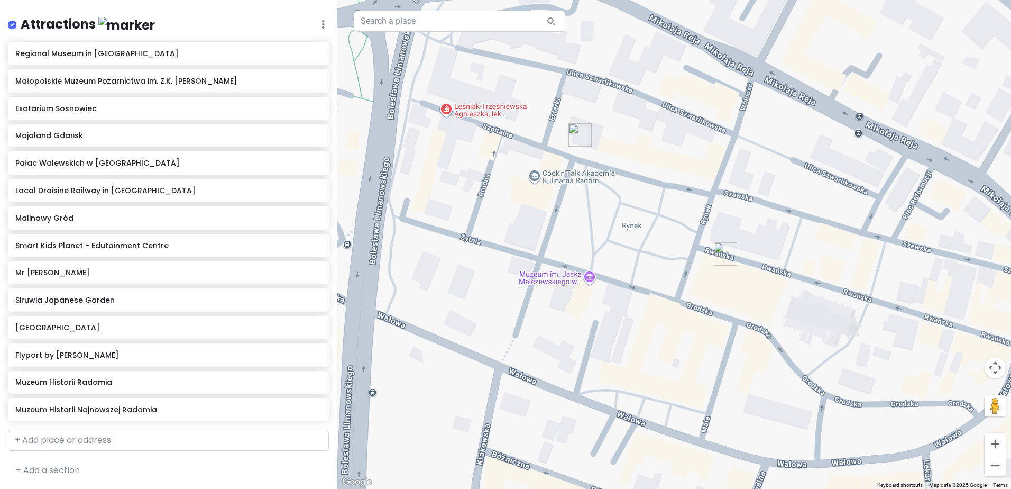
click at [580, 140] on img "Muzeum Historii Radomia" at bounding box center [580, 135] width 32 height 32
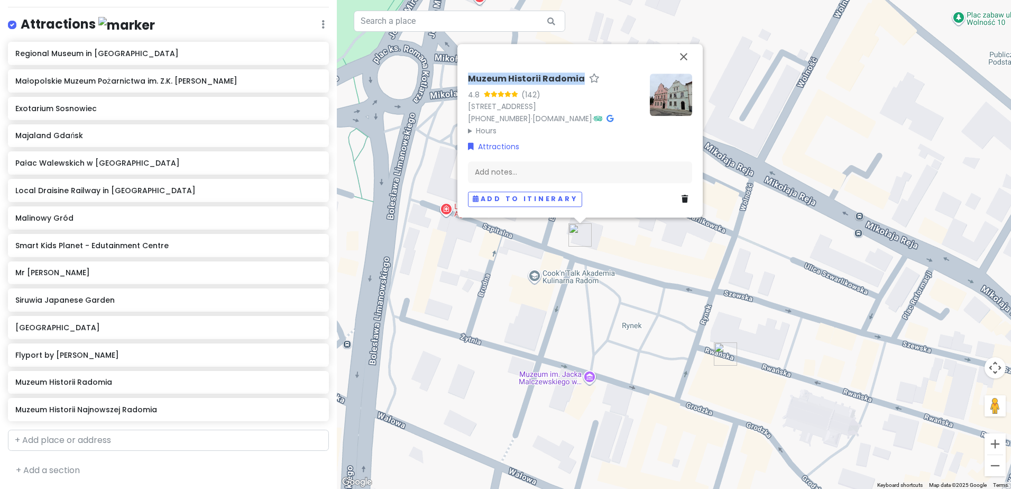
drag, startPoint x: 465, startPoint y: 66, endPoint x: 582, endPoint y: 66, distance: 116.9
click at [582, 69] on div "Muzeum Historii Radomia 4.8 (142) Rynek 4/5, 26-600 Radom, Poland +48 48 362 25…" at bounding box center [580, 140] width 233 height 142
drag, startPoint x: 582, startPoint y: 66, endPoint x: 564, endPoint y: 66, distance: 18.0
click at [724, 355] on img "Muzeum Historii Najnowszej Radomia" at bounding box center [726, 354] width 32 height 32
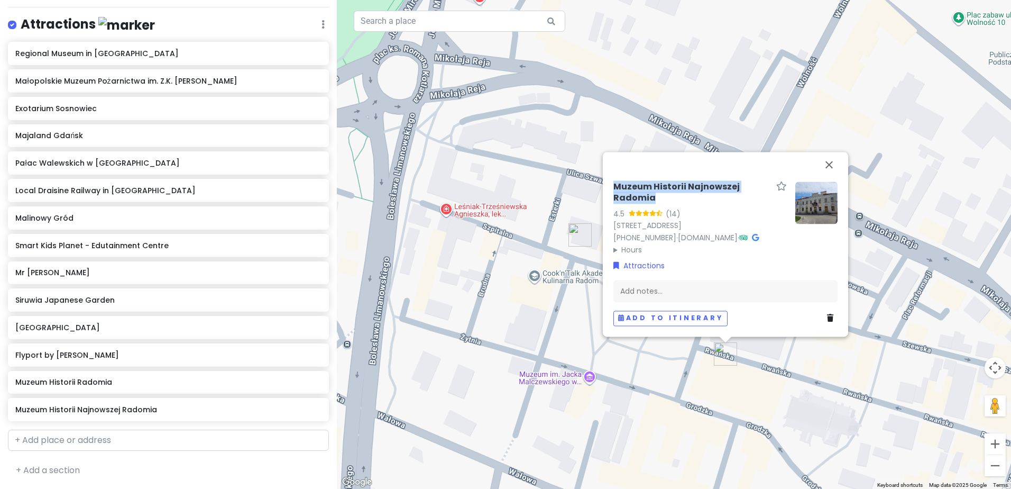
drag, startPoint x: 610, startPoint y: 182, endPoint x: 680, endPoint y: 196, distance: 71.1
click at [680, 196] on div "Muzeum Historii Najnowszej Radomia 4.5 (14) Rwańska 2, 26-610 Radom, Poland +48…" at bounding box center [725, 253] width 233 height 153
drag, startPoint x: 680, startPoint y: 196, endPoint x: 658, endPoint y: 191, distance: 22.7
drag, startPoint x: 831, startPoint y: 162, endPoint x: 808, endPoint y: 167, distance: 23.9
click at [831, 162] on button "Close" at bounding box center [829, 164] width 25 height 25
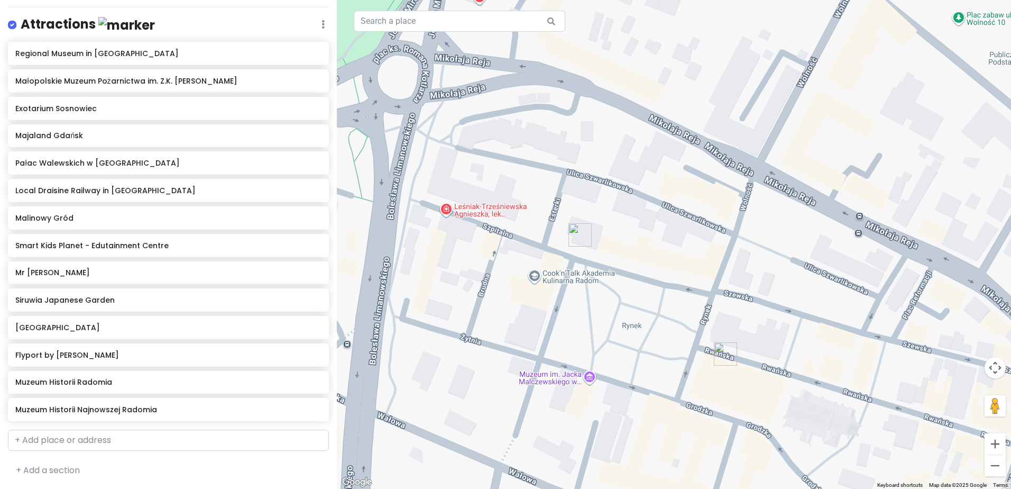
click at [577, 235] on img "Muzeum Historii Radomia" at bounding box center [580, 235] width 32 height 32
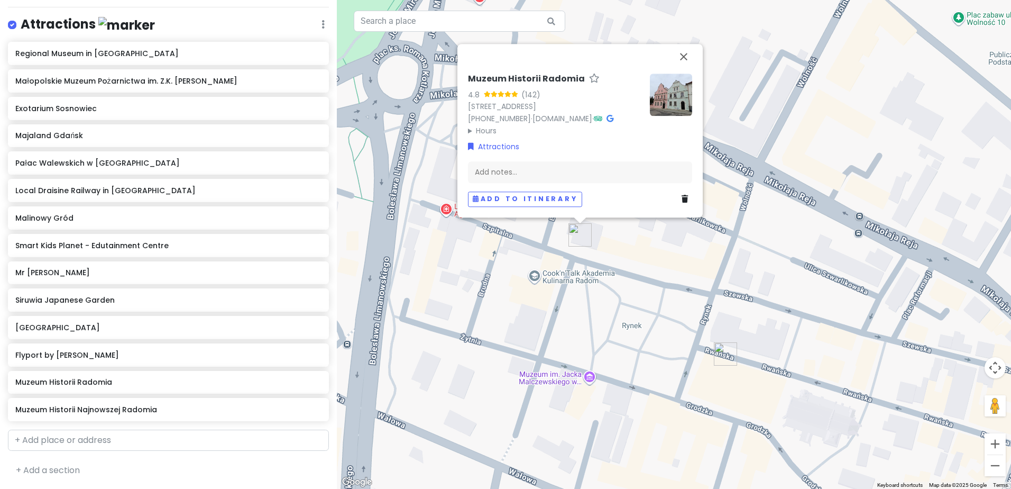
click at [687, 200] on icon at bounding box center [685, 199] width 6 height 7
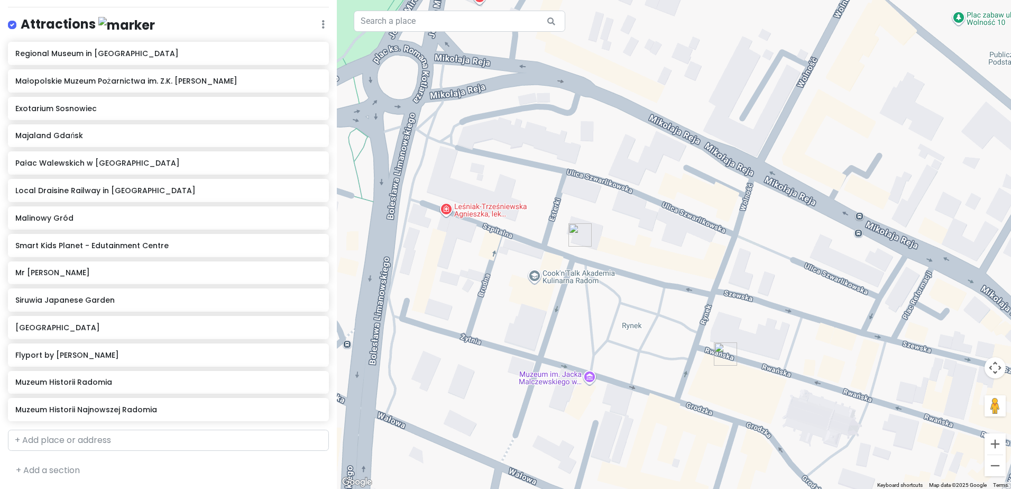
scroll to position [115, 0]
